Goal: Information Seeking & Learning: Check status

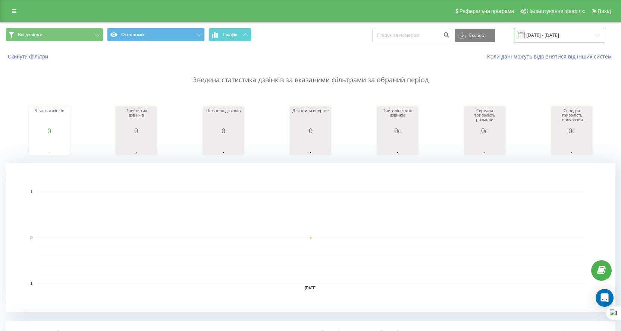
click at [566, 31] on input "[DATE] - [DATE]" at bounding box center [559, 35] width 90 height 15
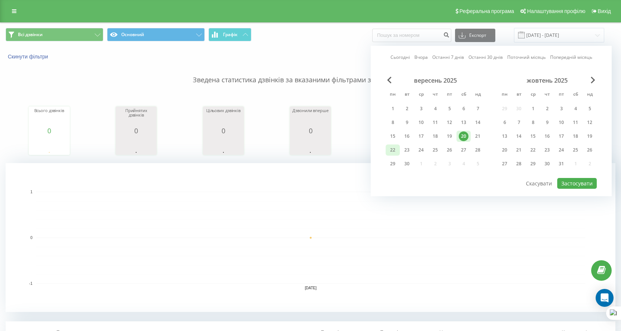
click at [394, 153] on div "22" at bounding box center [393, 150] width 10 height 10
click at [567, 181] on button "Застосувати" at bounding box center [577, 183] width 40 height 11
type input "[DATE] - [DATE]"
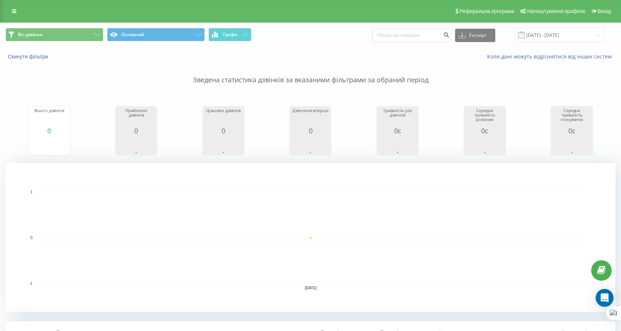
scroll to position [149, 0]
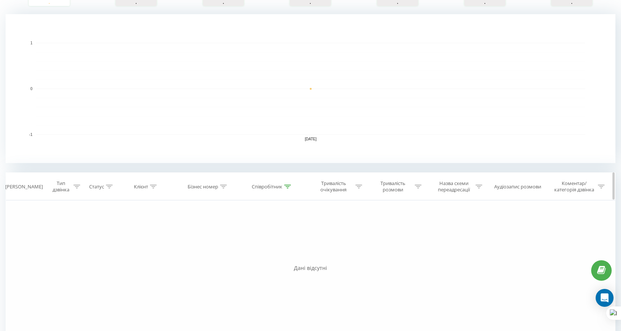
drag, startPoint x: 271, startPoint y: 183, endPoint x: 268, endPoint y: 185, distance: 4.0
click at [268, 185] on div "Співробітник" at bounding box center [267, 187] width 31 height 6
click at [274, 237] on input "козак" at bounding box center [273, 240] width 66 height 13
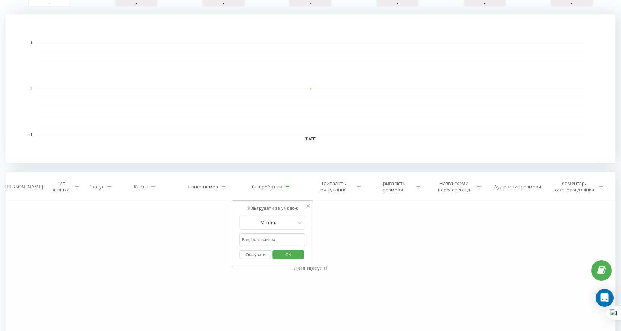
click button "OK" at bounding box center [288, 255] width 32 height 9
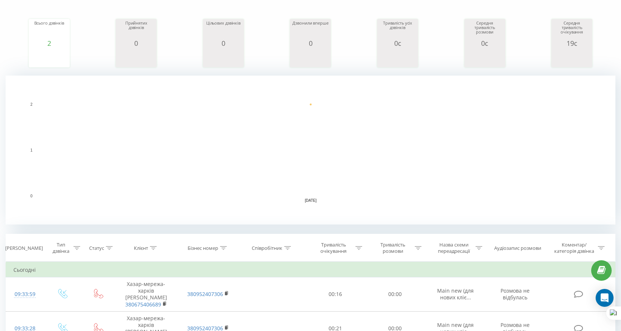
scroll to position [199, 0]
